Goal: Transaction & Acquisition: Purchase product/service

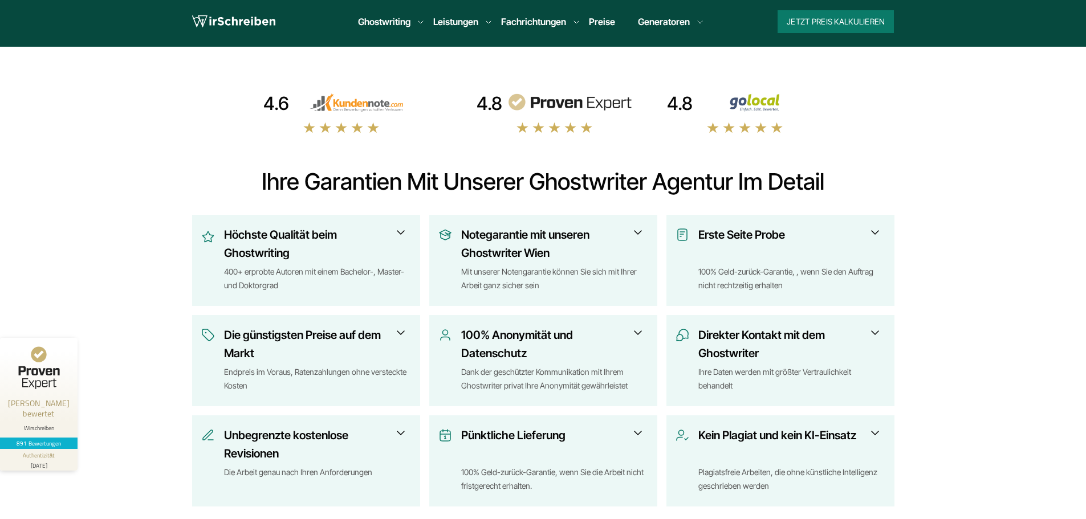
scroll to position [342, 0]
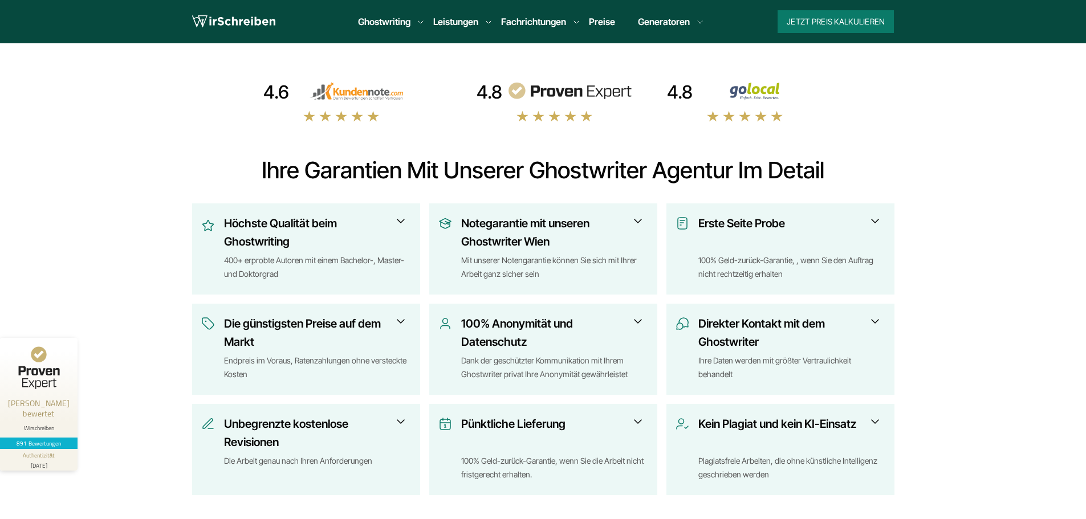
click at [402, 221] on span at bounding box center [401, 221] width 14 height 14
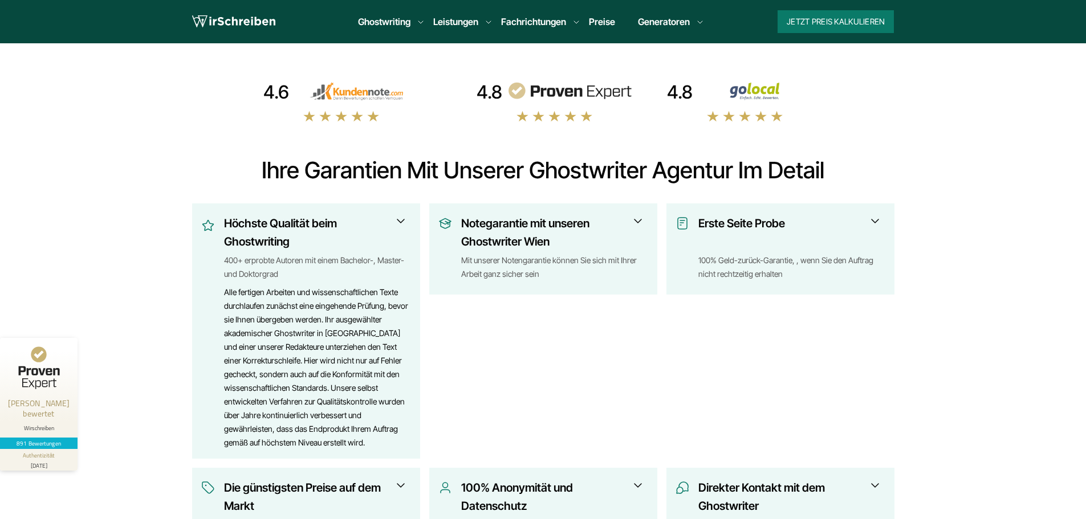
click at [402, 219] on span at bounding box center [401, 221] width 14 height 14
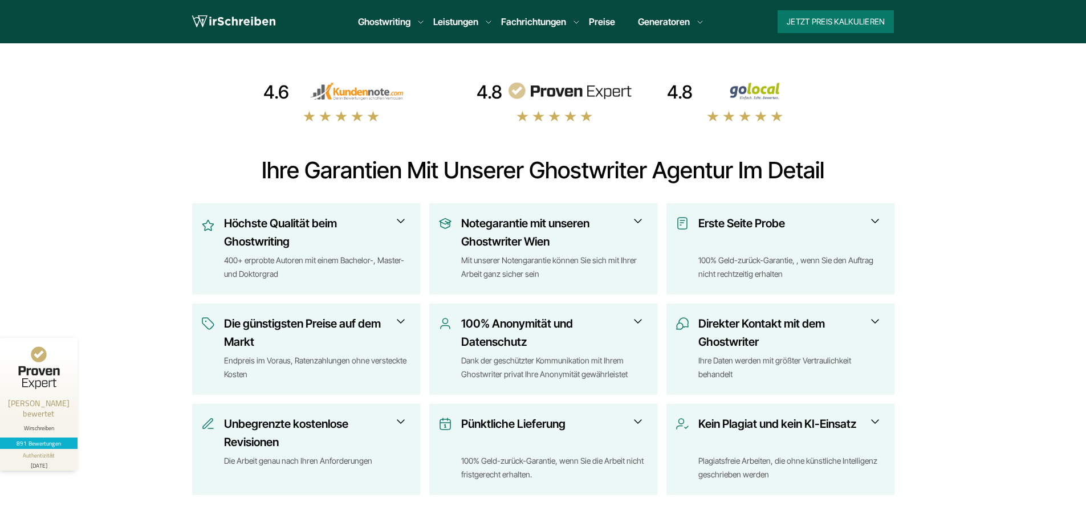
click at [640, 222] on span at bounding box center [638, 221] width 14 height 14
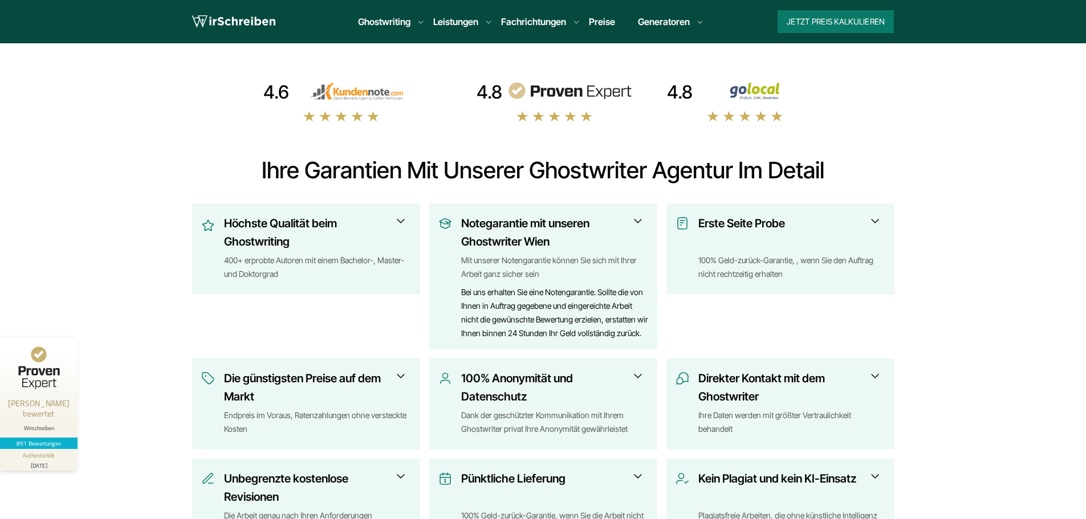
click at [641, 218] on span at bounding box center [638, 221] width 14 height 14
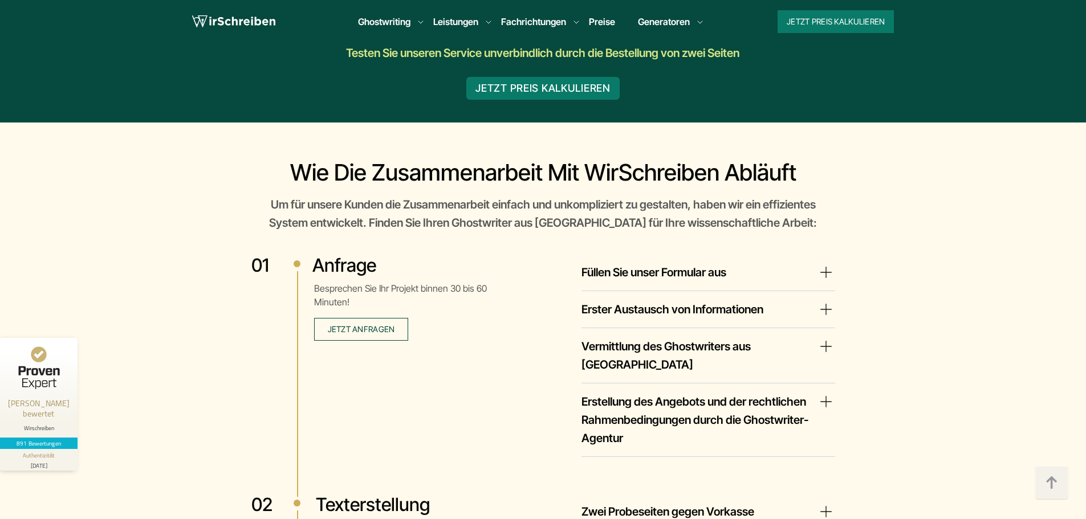
scroll to position [1824, 0]
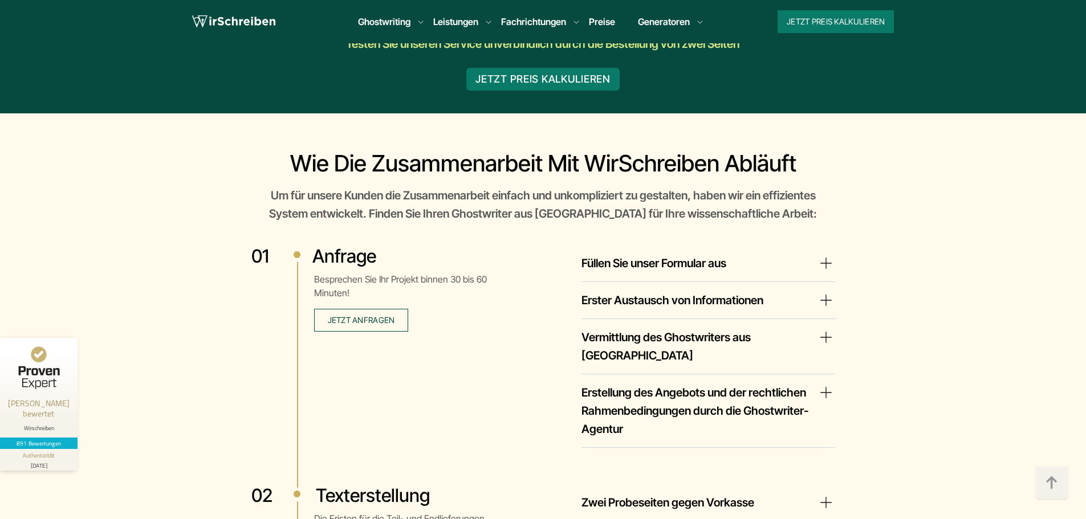
click at [824, 300] on summary "Erster Austausch von Informationen" at bounding box center [708, 300] width 254 height 18
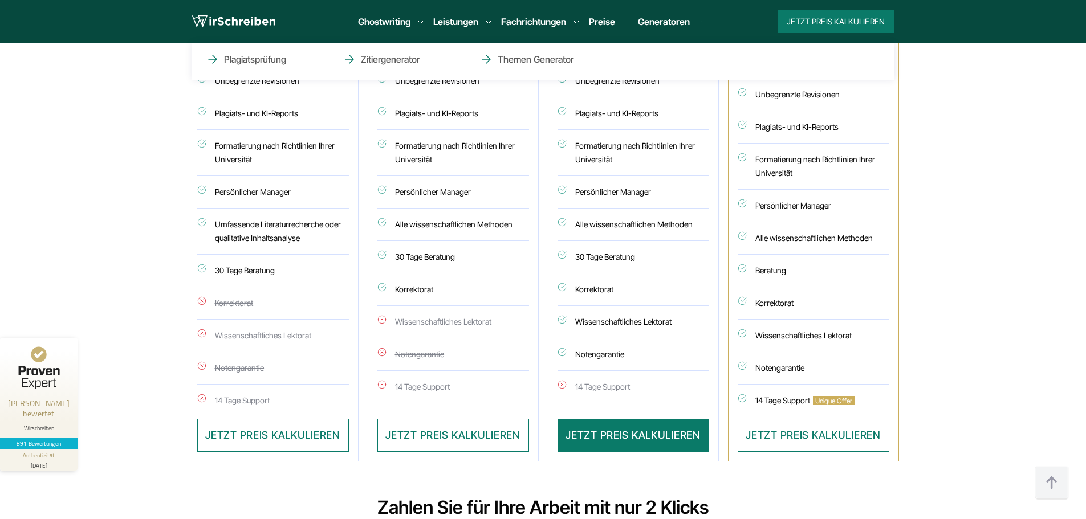
scroll to position [3420, 0]
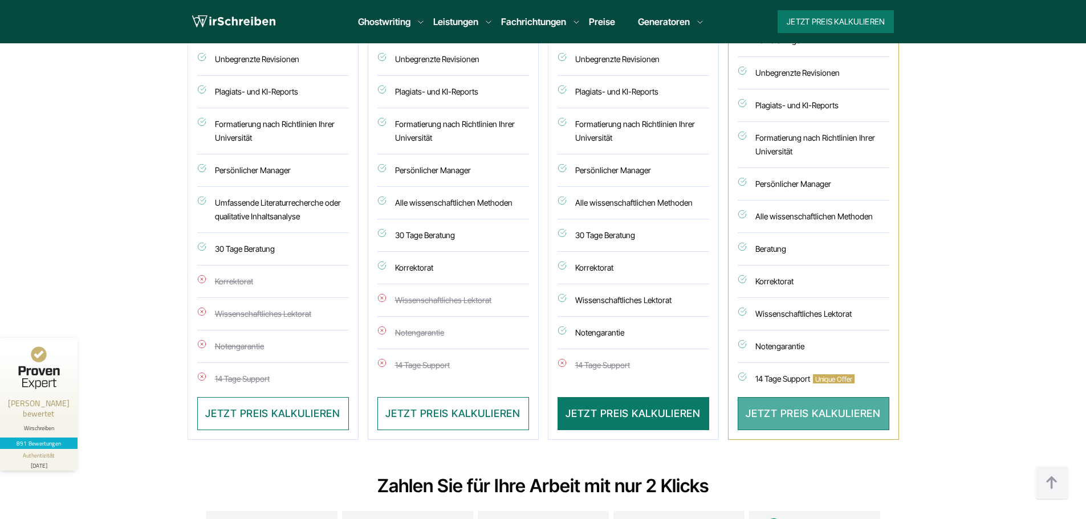
click at [779, 397] on button "JETZT PREIS KALKULIEREN" at bounding box center [814, 413] width 152 height 33
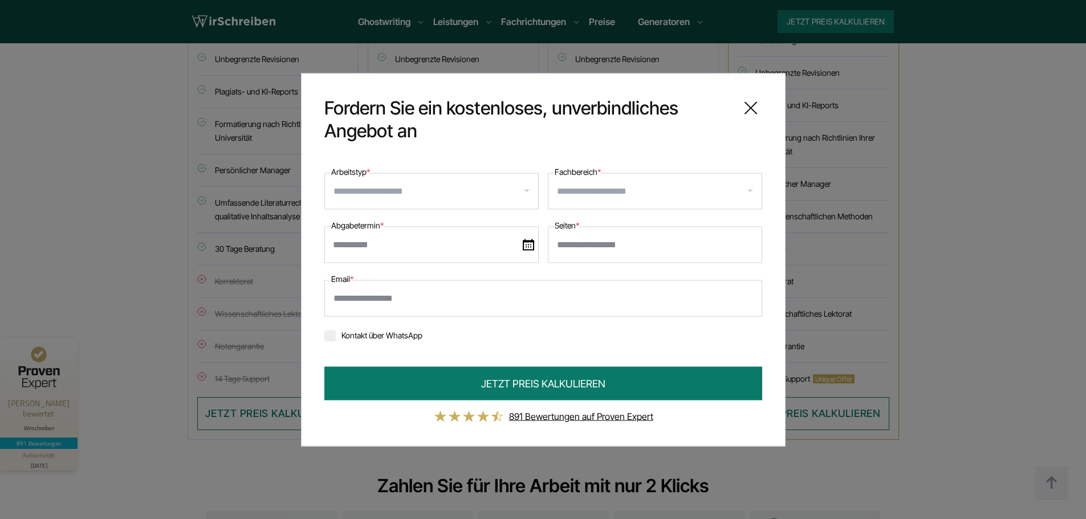
click at [480, 187] on input "Arbeitstyp *" at bounding box center [435, 191] width 205 height 18
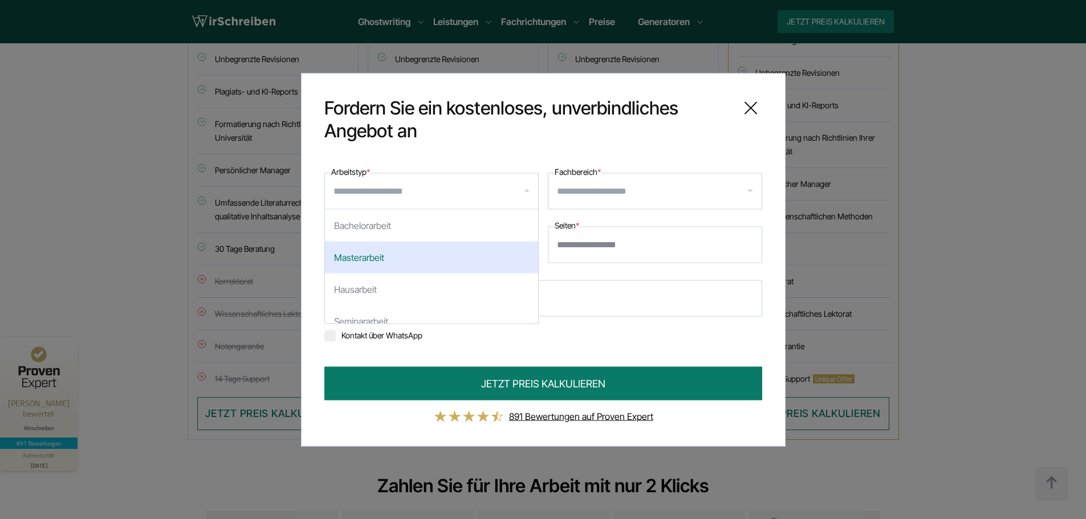
click at [453, 256] on div "Masterarbeit" at bounding box center [431, 257] width 213 height 32
select select "**"
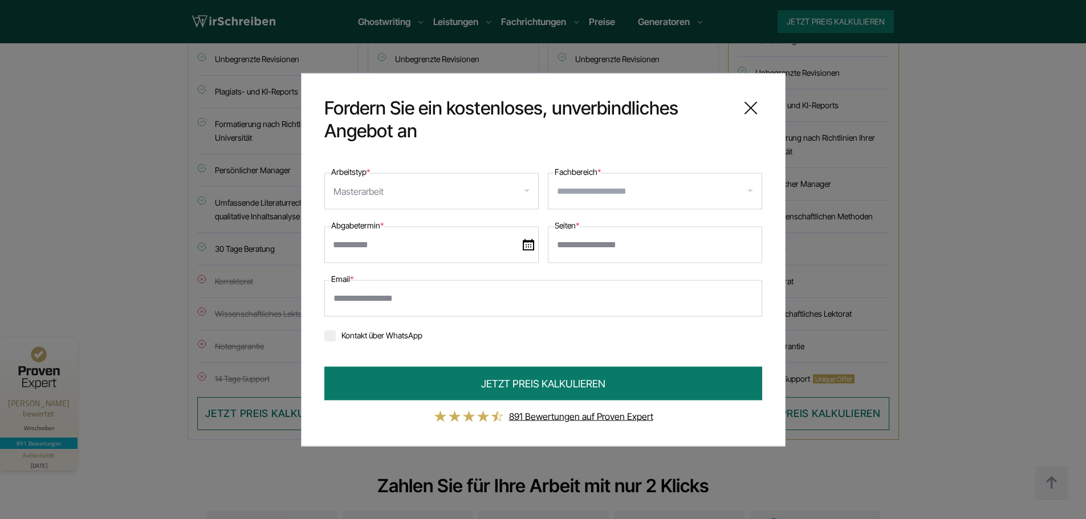
click at [687, 185] on input "Fachbereich *" at bounding box center [659, 191] width 205 height 18
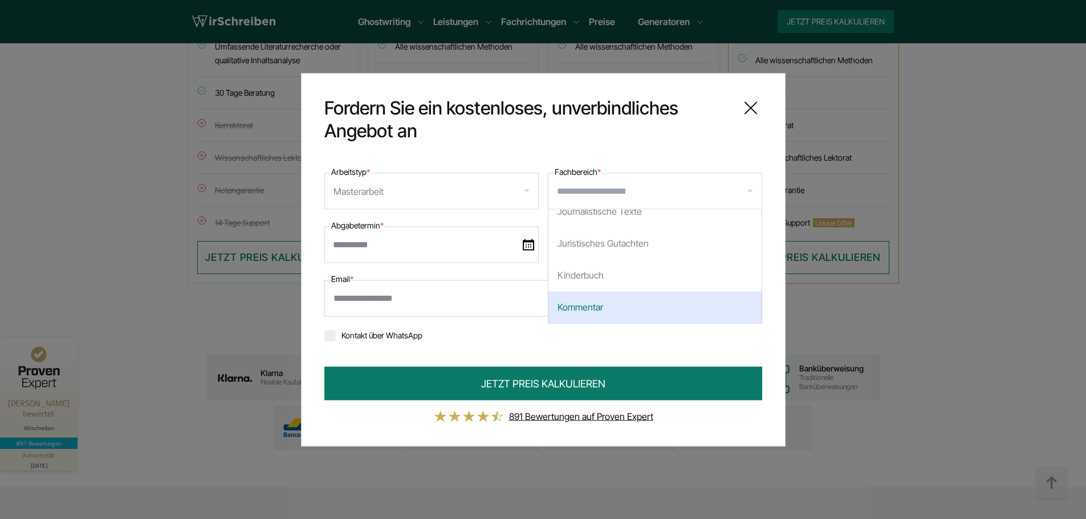
scroll to position [3591, 0]
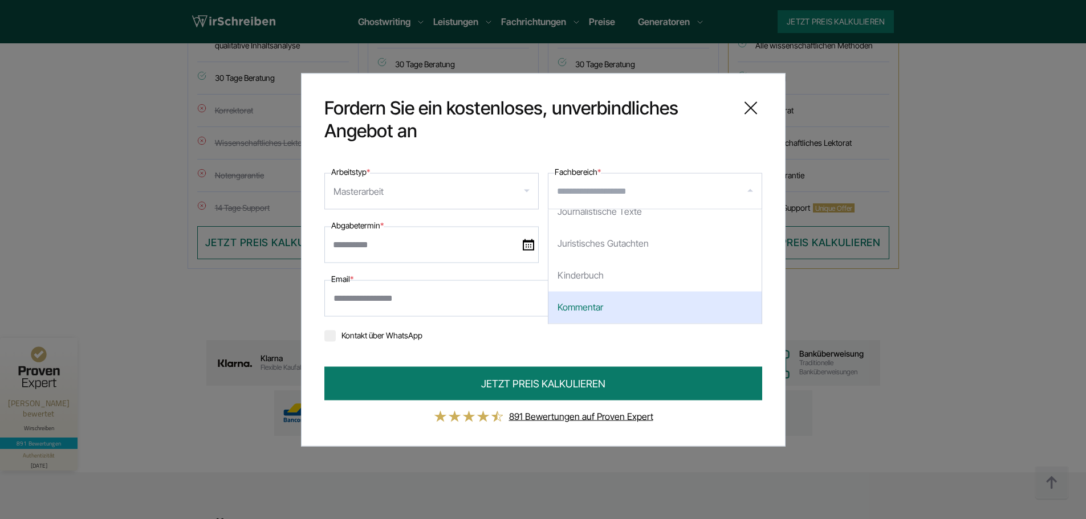
click at [513, 337] on div "Kontakt über WhatsApp" at bounding box center [543, 334] width 438 height 18
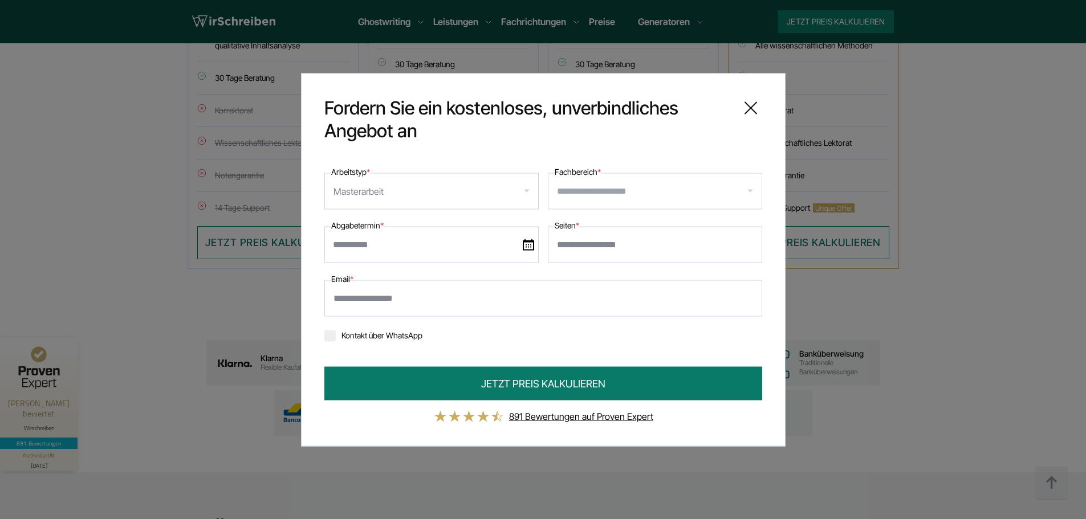
click at [756, 109] on icon at bounding box center [750, 107] width 23 height 23
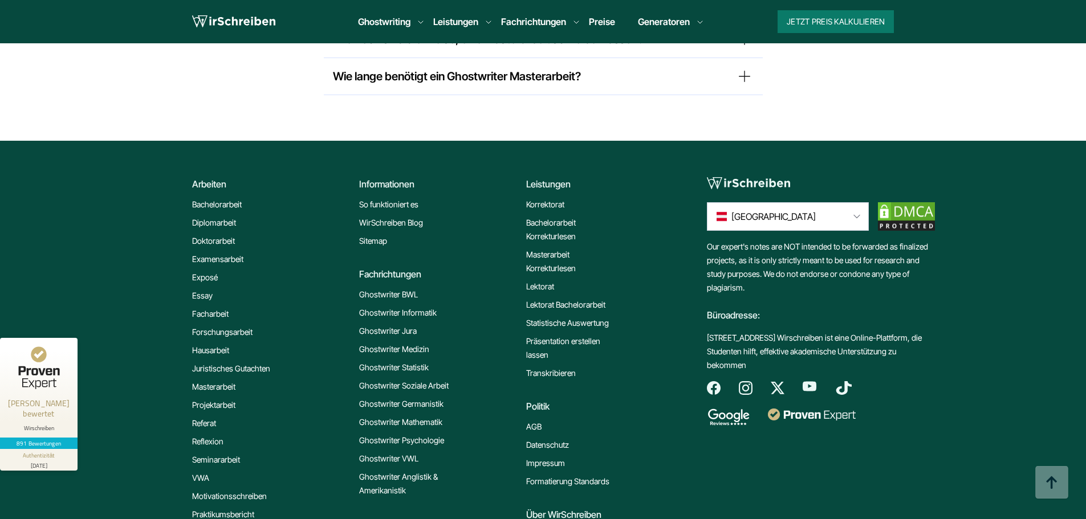
scroll to position [9732, 0]
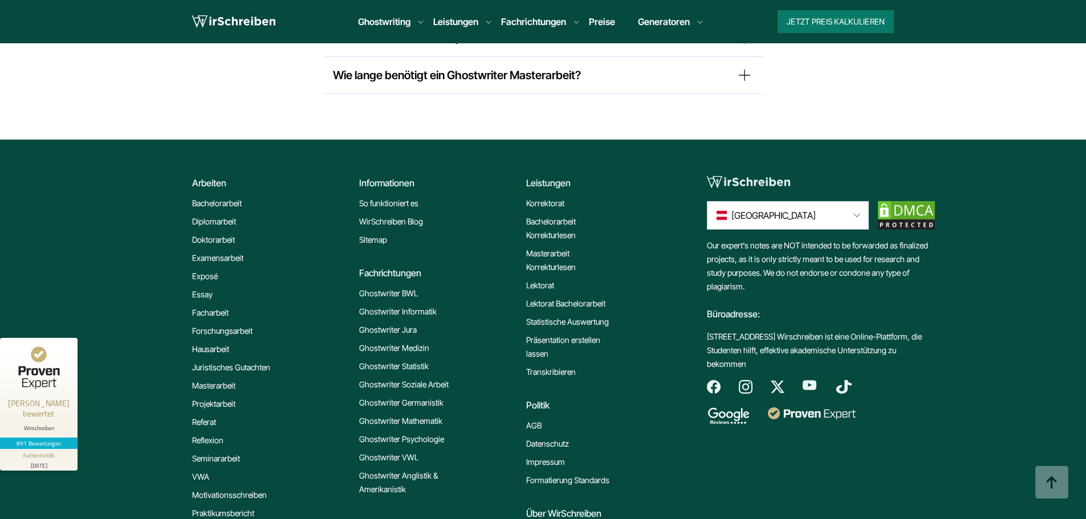
click at [557, 455] on link "Impressum" at bounding box center [545, 462] width 39 height 14
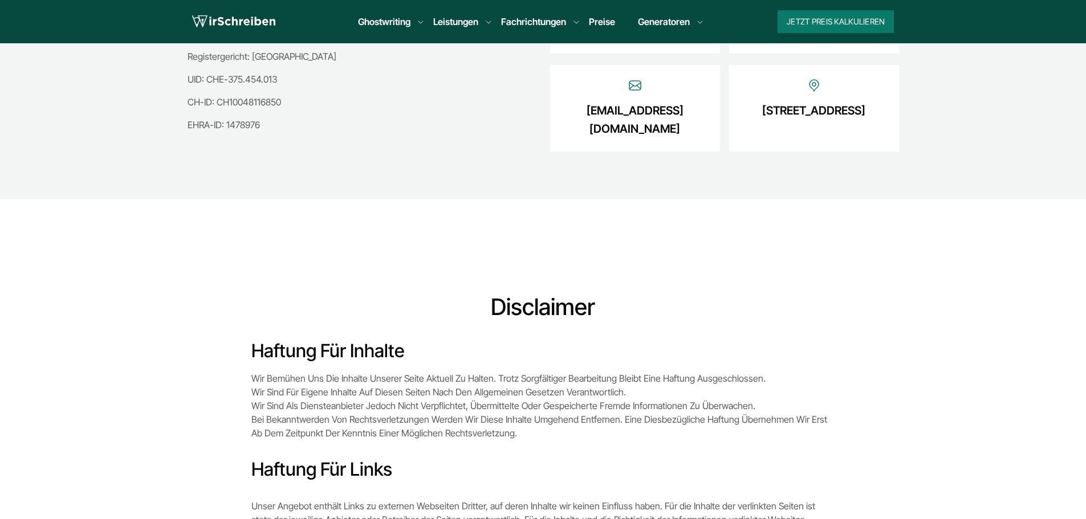
scroll to position [228, 0]
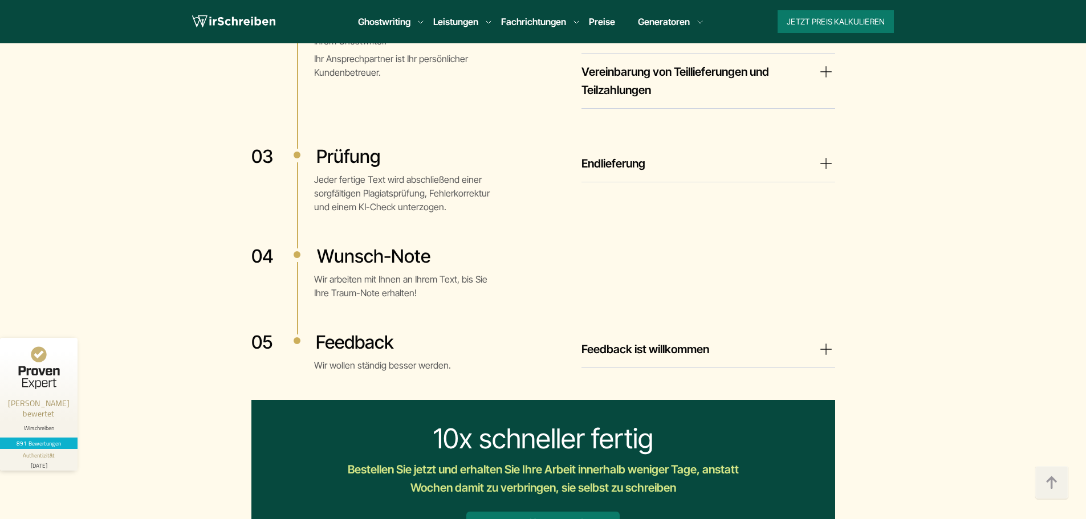
scroll to position [2337, 0]
